Goal: Transaction & Acquisition: Download file/media

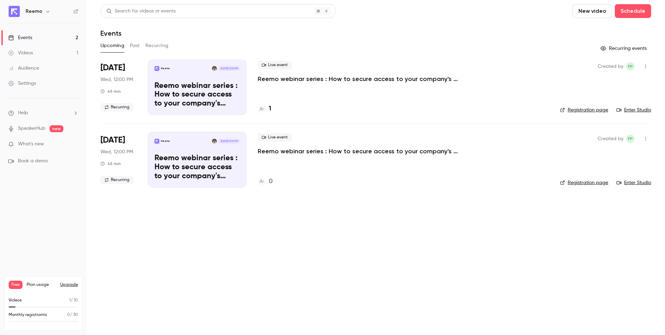
click at [37, 51] on link "Videos 1" at bounding box center [43, 52] width 87 height 15
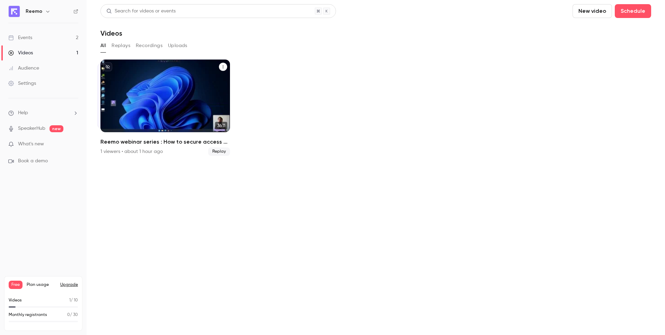
click at [177, 139] on h2 "Reemo webinar series : How to secure access to your company's resources?" at bounding box center [164, 142] width 129 height 8
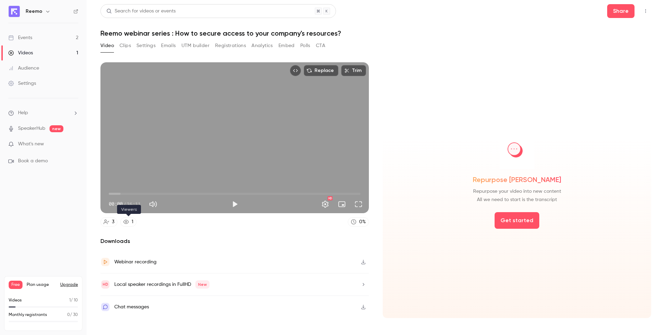
click at [132, 220] on div "1" at bounding box center [133, 221] width 2 height 7
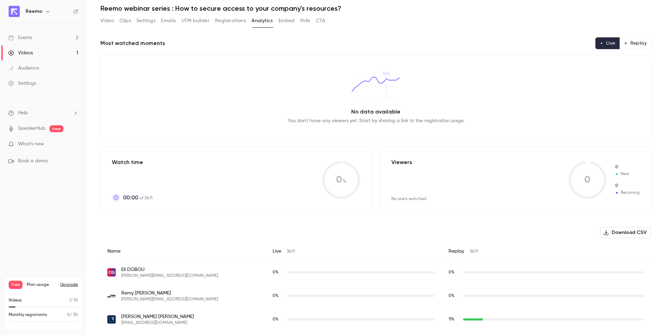
scroll to position [27, 0]
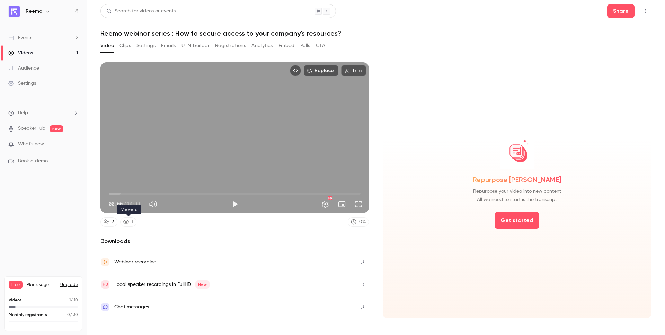
click at [129, 221] on icon at bounding box center [126, 222] width 6 height 6
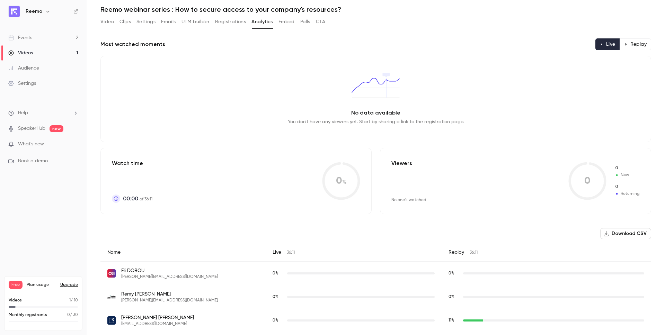
scroll to position [27, 0]
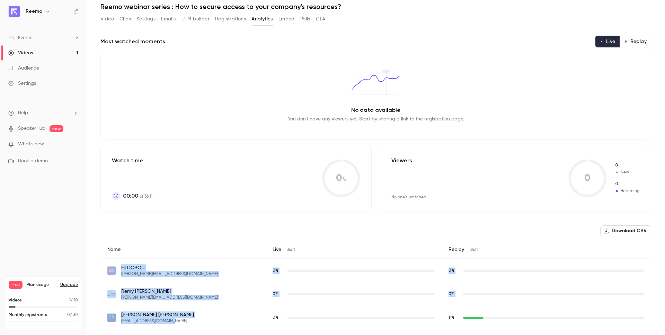
drag, startPoint x: 184, startPoint y: 324, endPoint x: 118, endPoint y: 268, distance: 86.0
click at [118, 268] on div "Name Live 36:11 Replay 36:11 [PERSON_NAME] [PERSON_NAME][EMAIL_ADDRESS][DOMAIN_…" at bounding box center [375, 285] width 550 height 89
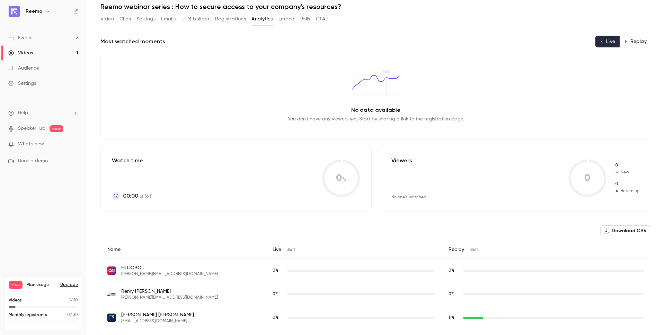
click at [350, 226] on div "Download CSV Name Live 36:11 Replay 36:11 [PERSON_NAME] [PERSON_NAME][EMAIL_ADD…" at bounding box center [375, 277] width 550 height 104
